Goal: Task Accomplishment & Management: Manage account settings

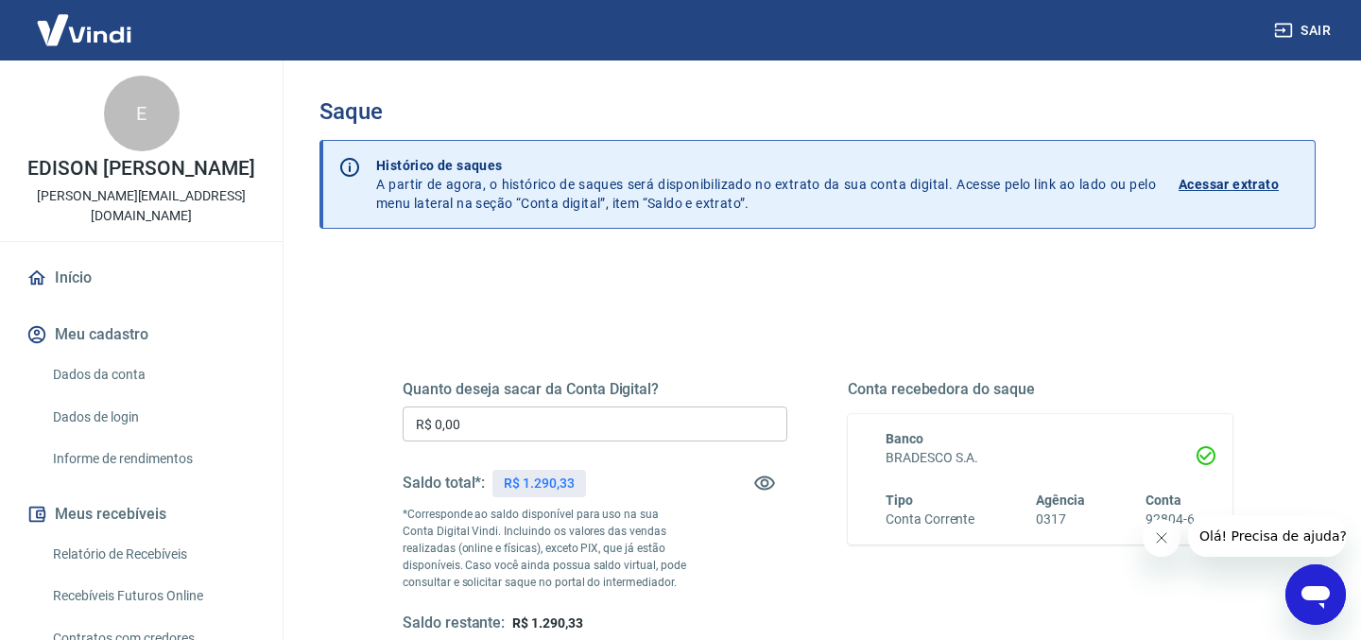
click at [677, 309] on div "Quanto deseja sacar da Conta Digital? R$ 0,00 ​ Saldo total*: R$ 1.290,33 *Corr…" at bounding box center [817, 517] width 875 height 440
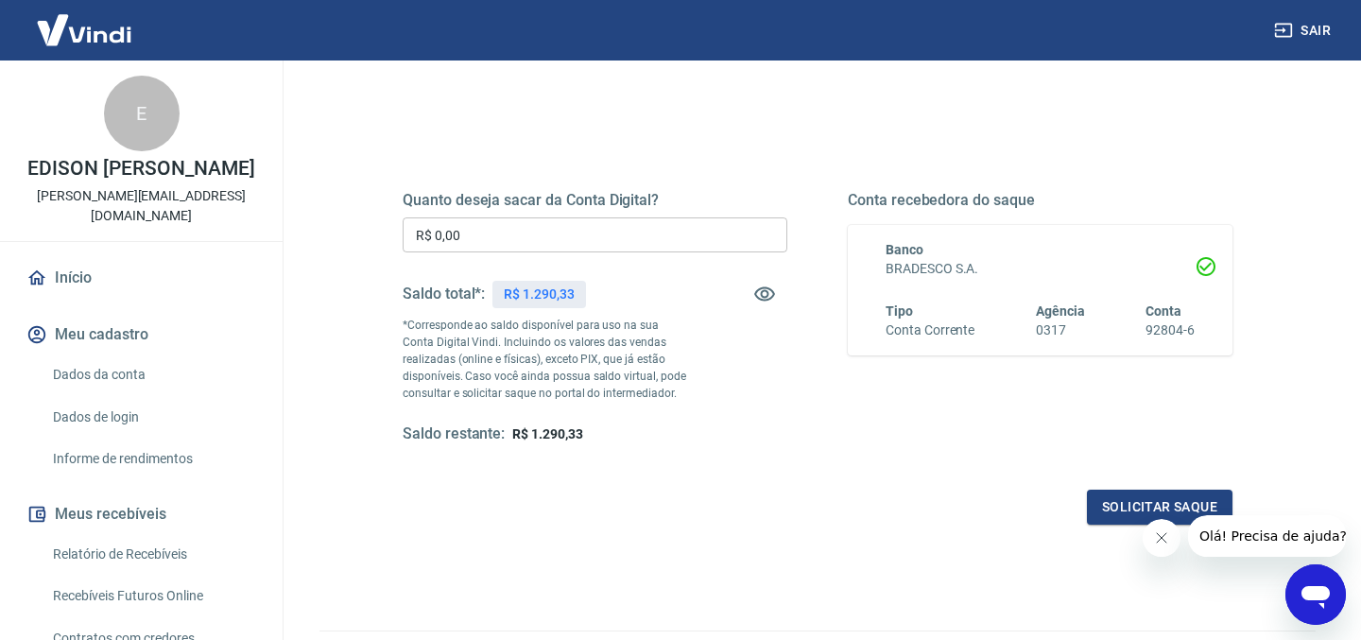
scroll to position [191, 0]
click at [1118, 498] on button "Solicitar saque" at bounding box center [1160, 505] width 146 height 35
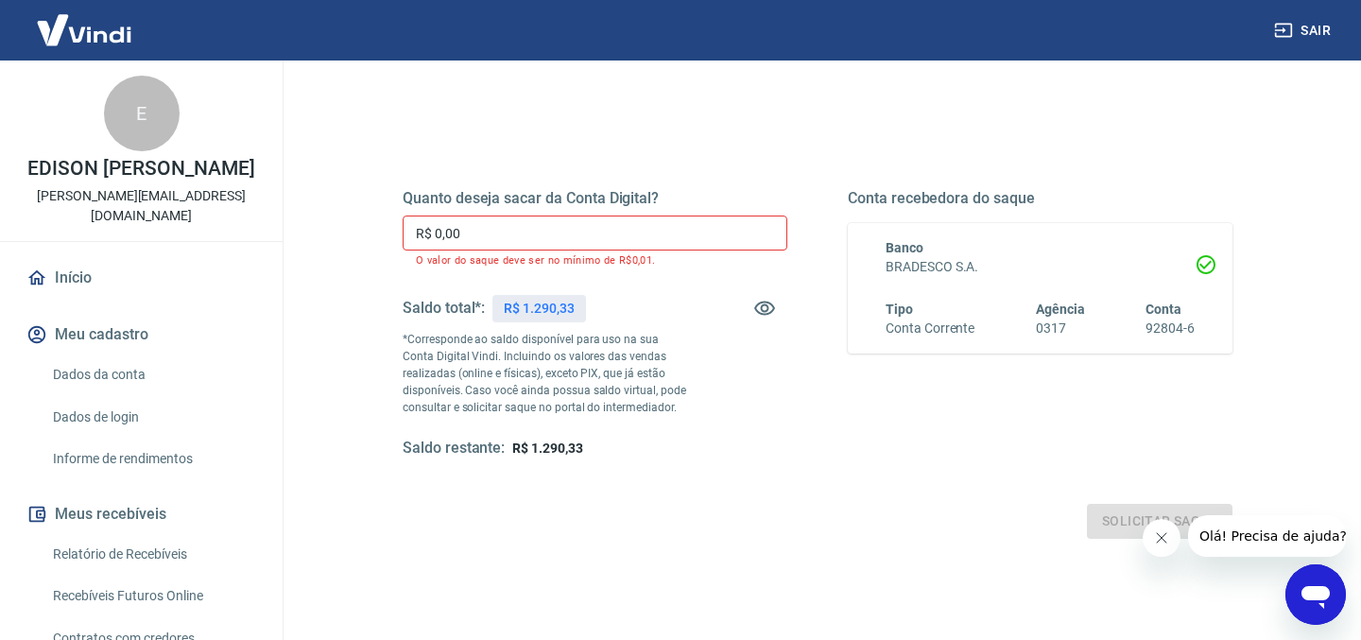
click at [564, 213] on div "Quanto deseja sacar da Conta Digital? R$ 0,00 ​ O valor do saque deve ser no mí…" at bounding box center [595, 323] width 385 height 269
click at [572, 234] on input "R$ 0,00" at bounding box center [595, 233] width 385 height 35
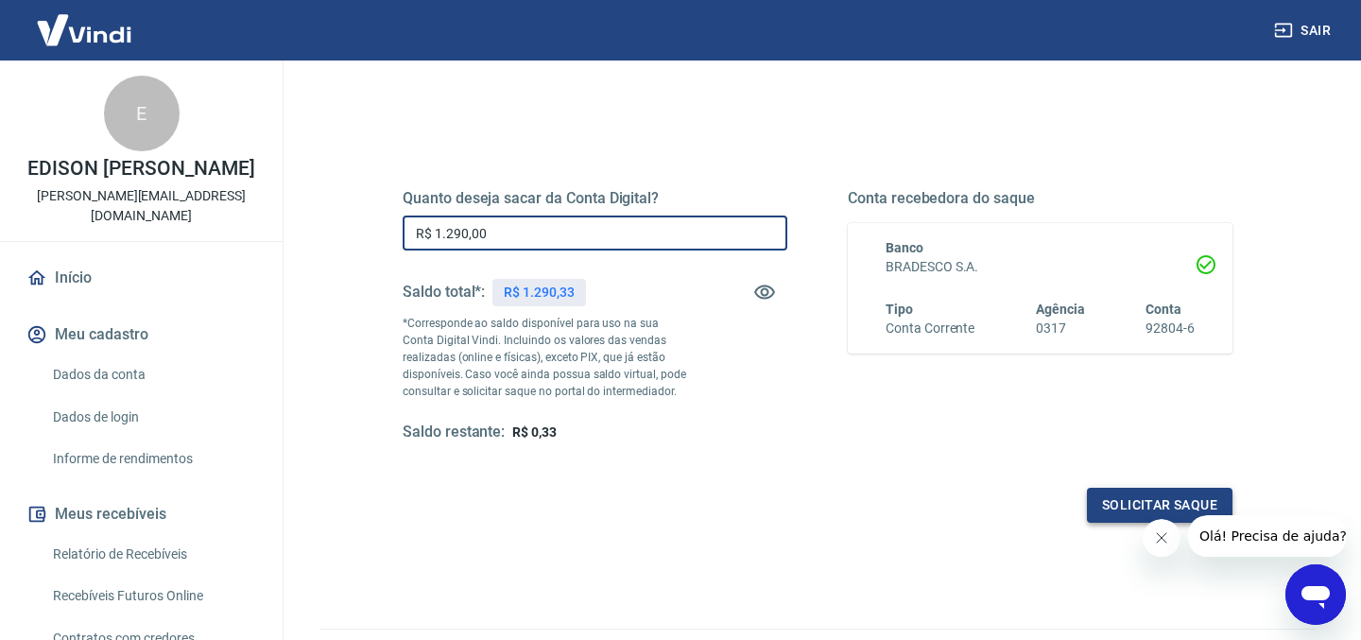
type input "R$ 1.290,00"
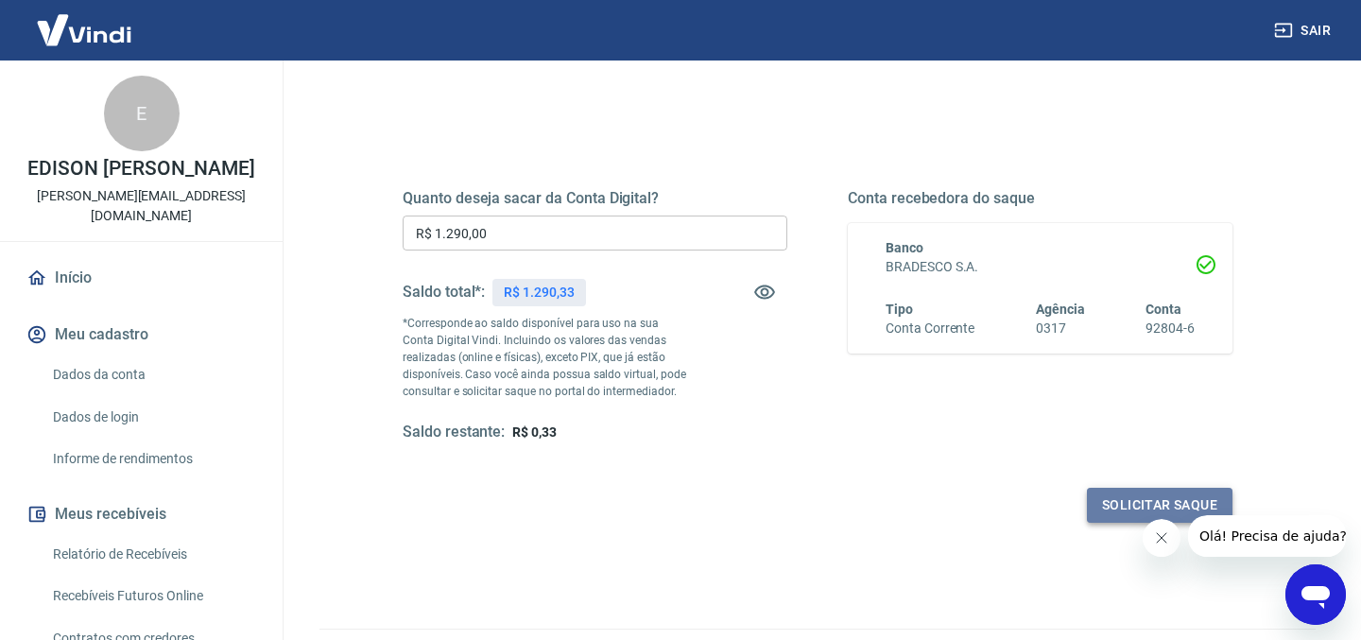
click at [1114, 495] on button "Solicitar saque" at bounding box center [1160, 505] width 146 height 35
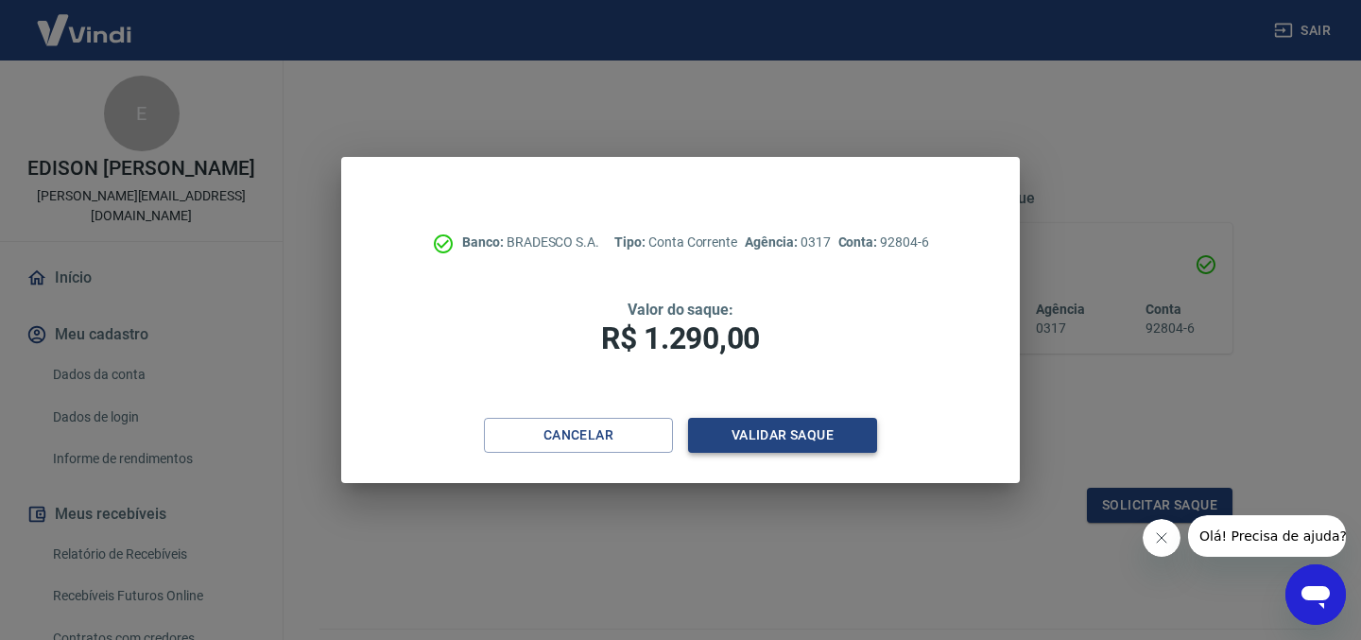
click at [772, 441] on button "Validar saque" at bounding box center [782, 435] width 189 height 35
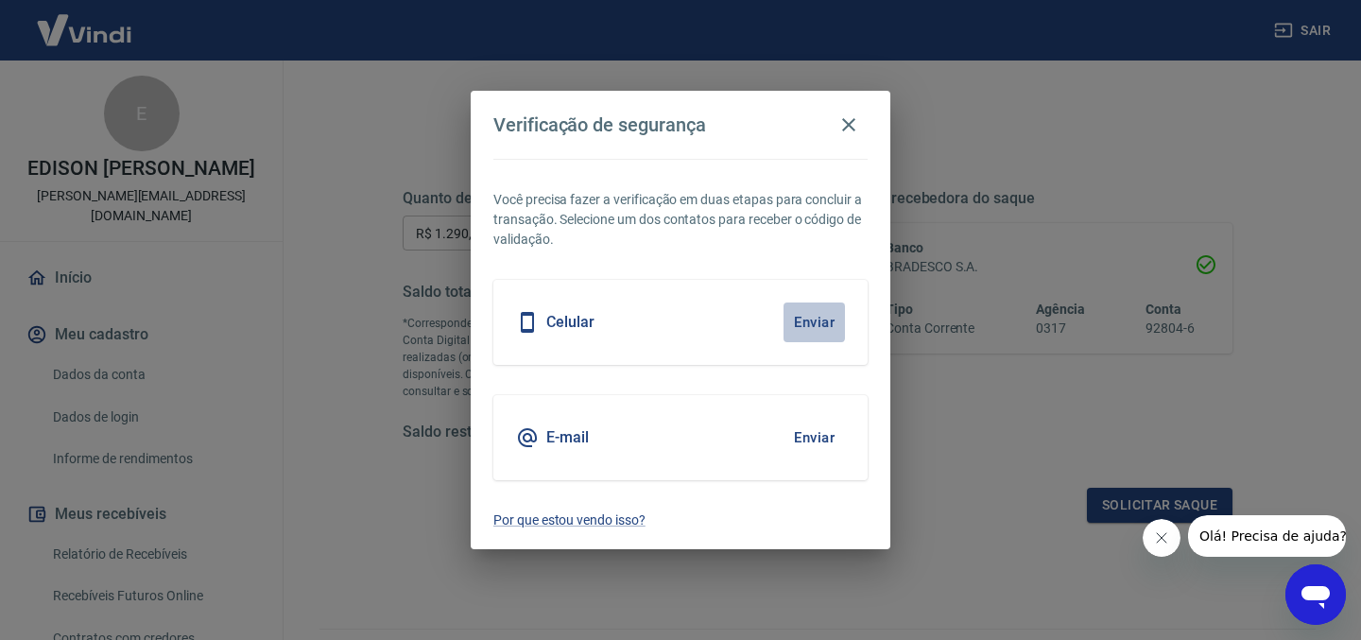
click at [801, 322] on button "Enviar" at bounding box center [814, 323] width 61 height 40
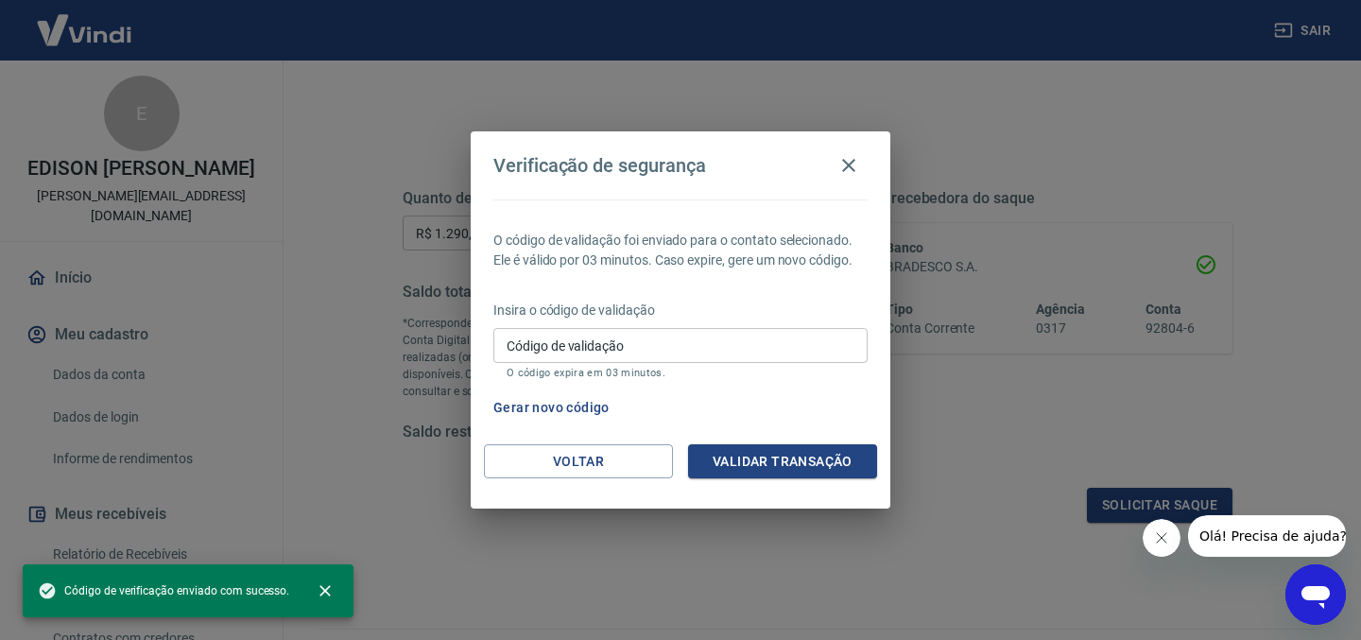
click at [693, 349] on input "Código de validação" at bounding box center [681, 345] width 374 height 35
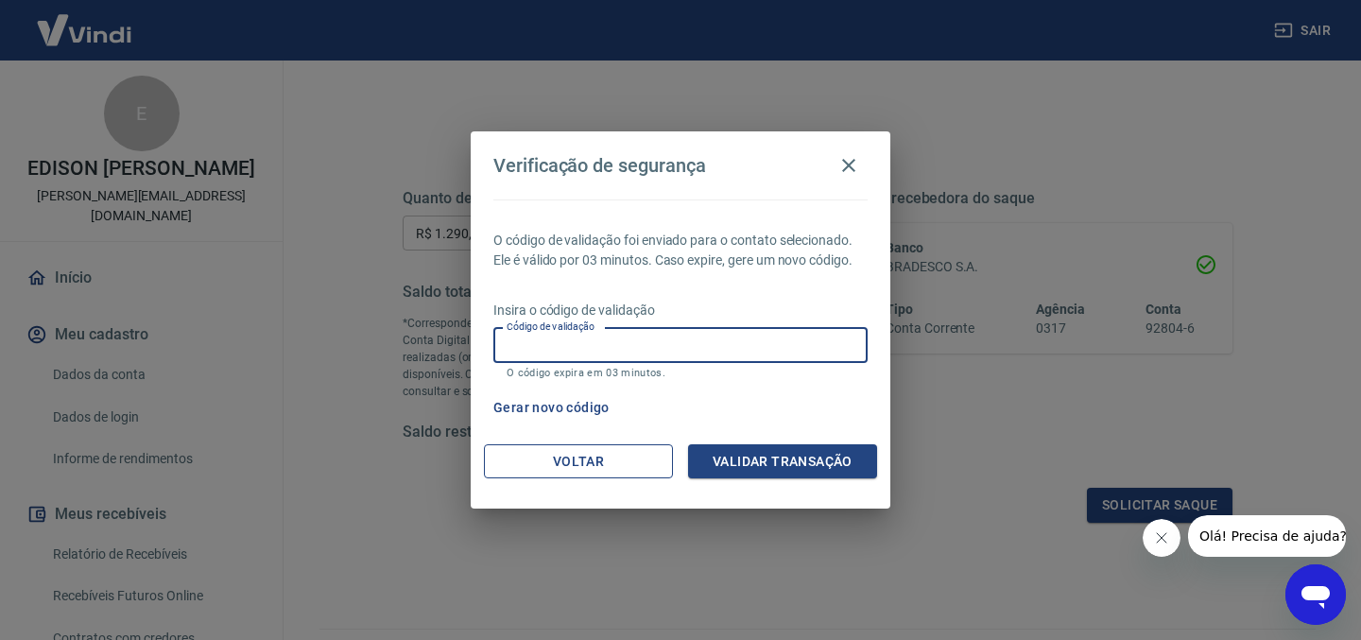
click at [644, 446] on button "Voltar" at bounding box center [578, 461] width 189 height 35
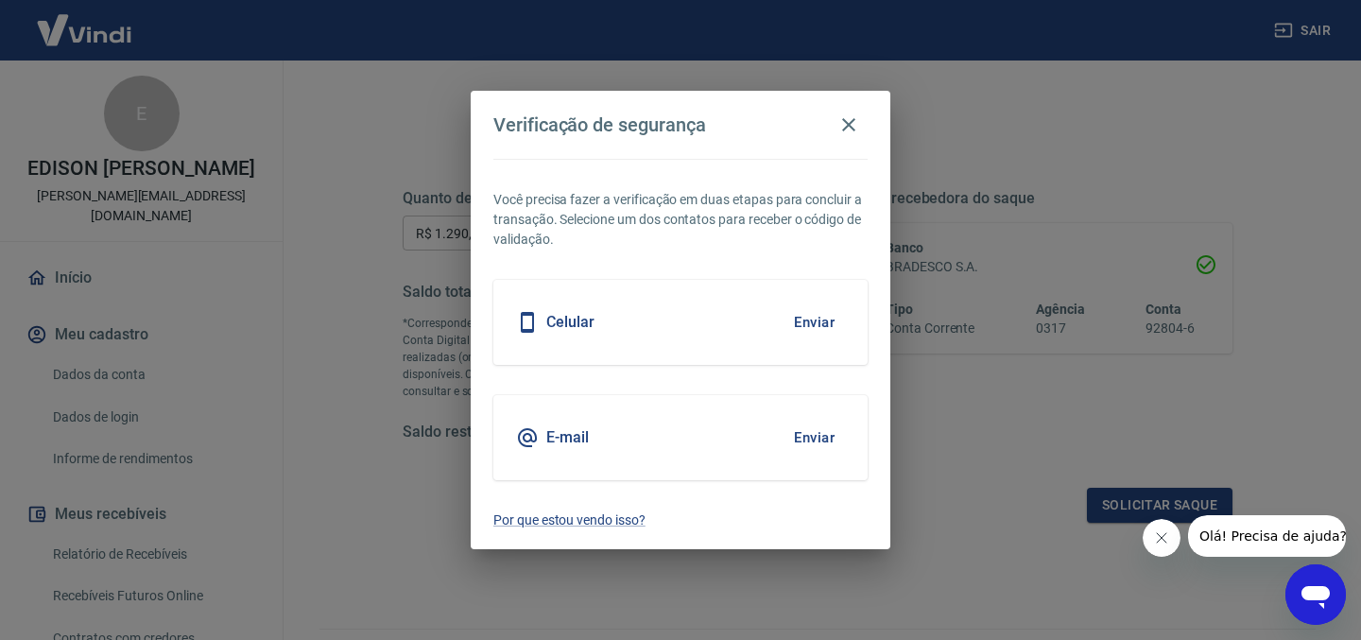
click at [816, 431] on button "Enviar" at bounding box center [814, 438] width 61 height 40
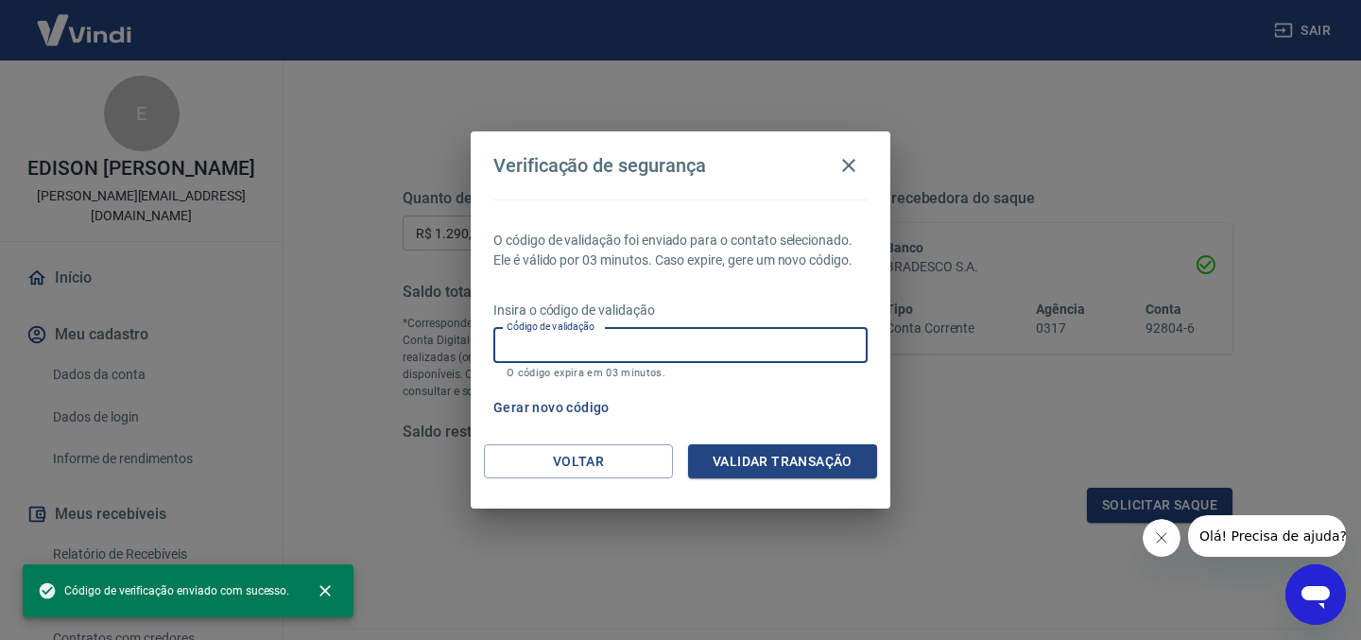
click at [556, 333] on div "Código de validação Código de validação O código expira em 03 minutos." at bounding box center [681, 353] width 374 height 51
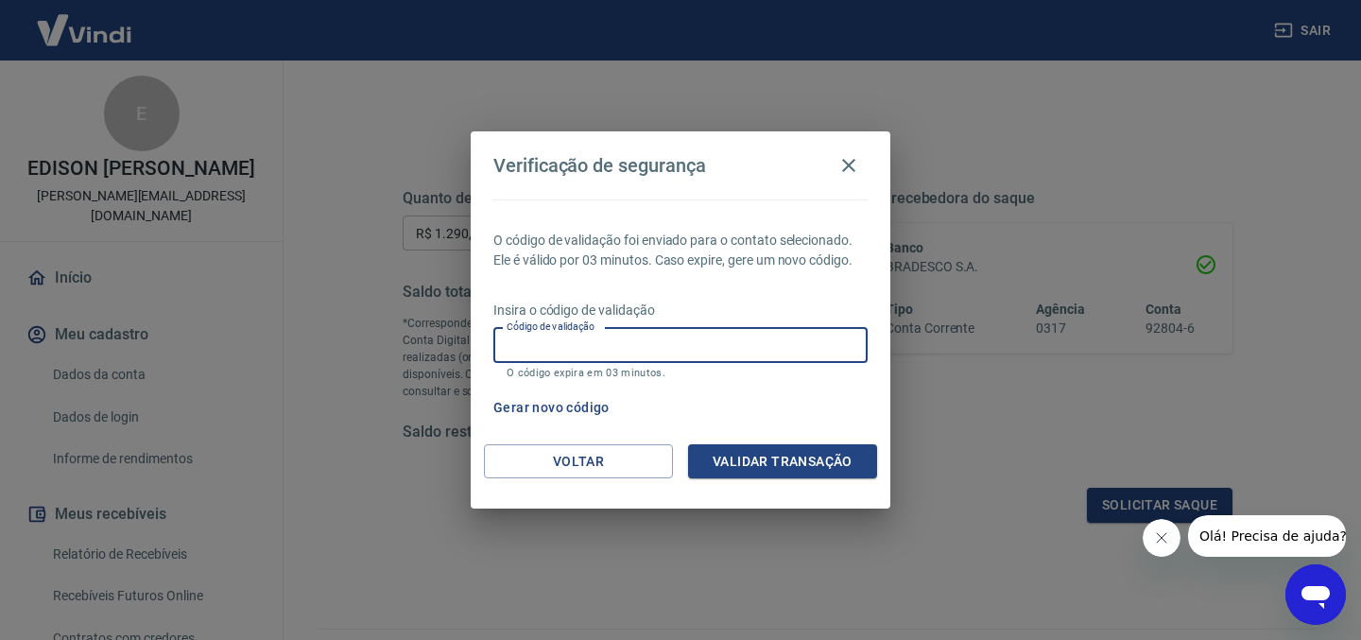
paste input "250217"
type input "250217"
click at [794, 476] on button "Validar transação" at bounding box center [782, 461] width 189 height 35
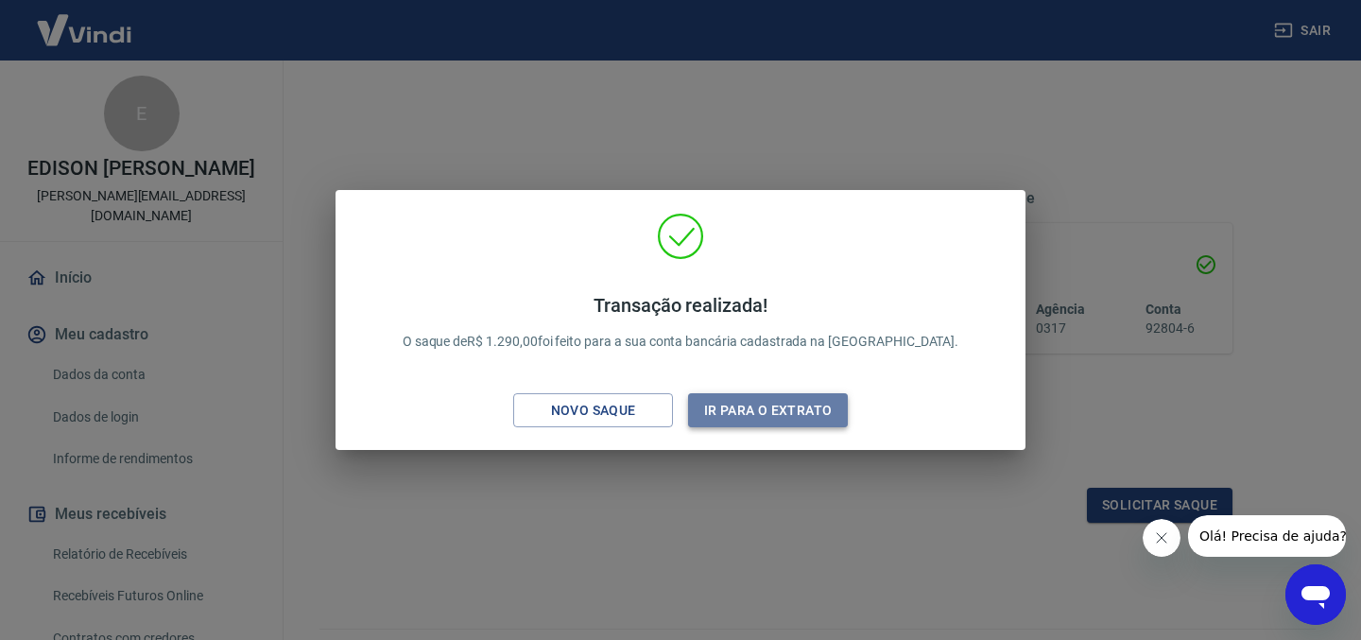
click at [770, 397] on button "Ir para o extrato" at bounding box center [768, 410] width 160 height 35
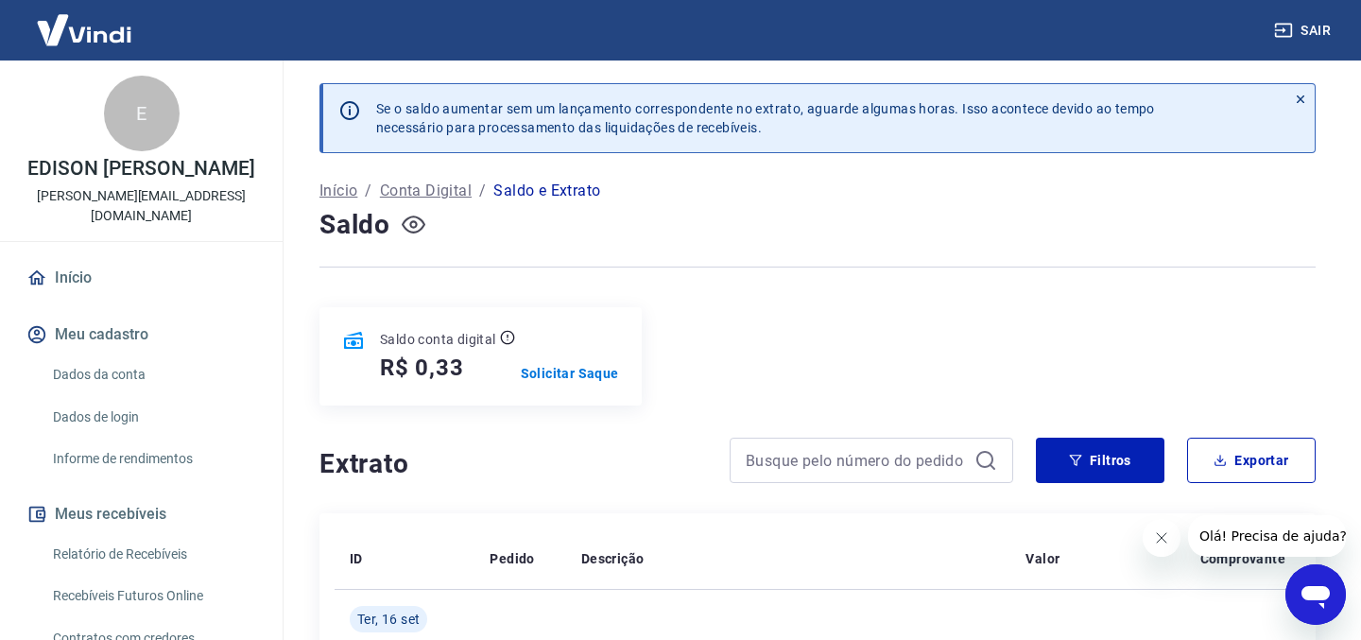
click at [424, 222] on icon "button" at bounding box center [414, 225] width 24 height 18
